Goal: Information Seeking & Learning: Learn about a topic

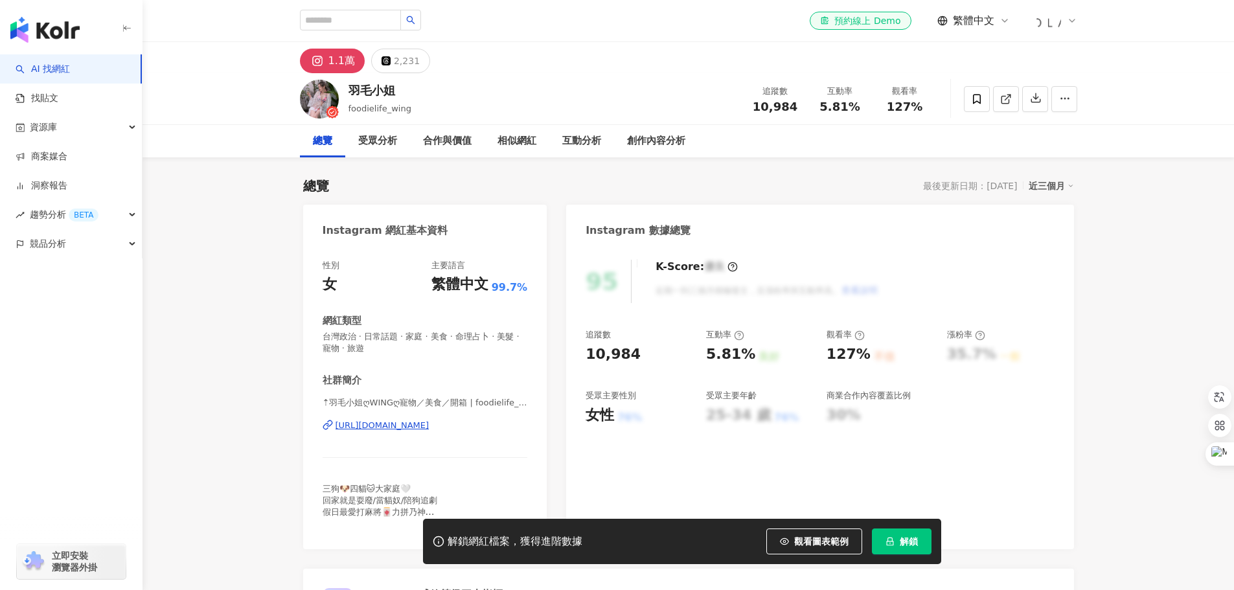
click at [429, 422] on div "[URL][DOMAIN_NAME]" at bounding box center [382, 426] width 94 height 12
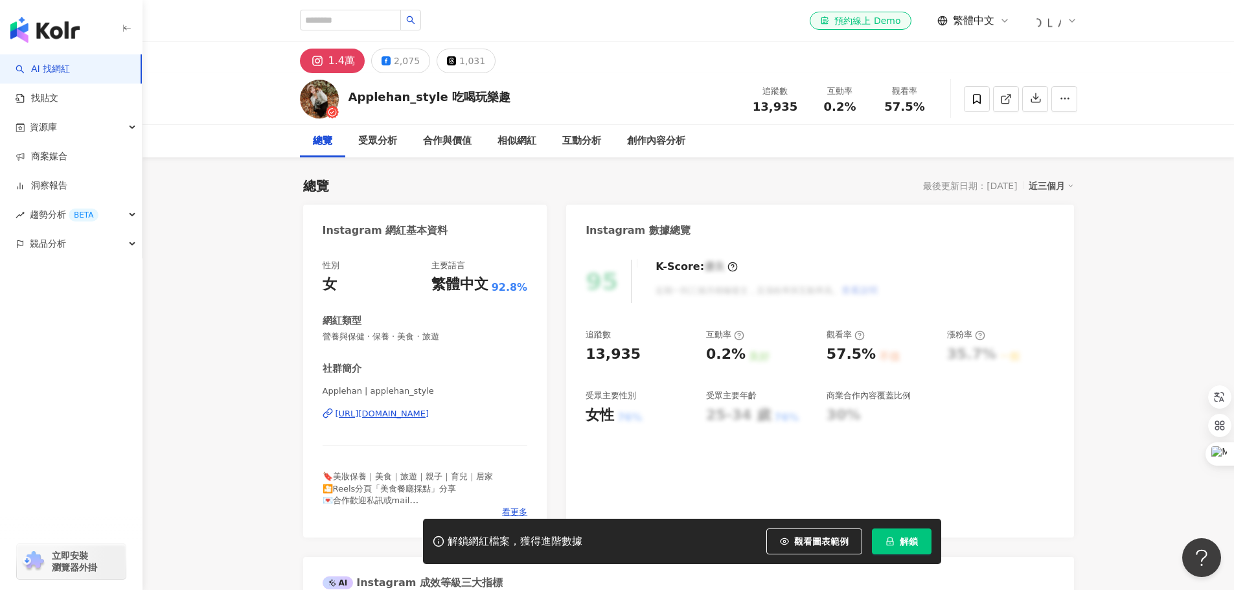
drag, startPoint x: 379, startPoint y: 413, endPoint x: 361, endPoint y: 414, distance: 18.8
